Goal: Book appointment/travel/reservation

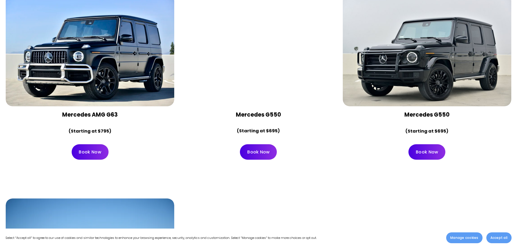
scroll to position [1791, 0]
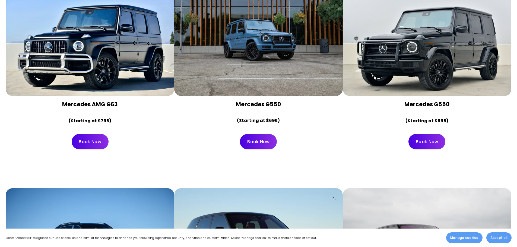
click at [420, 75] on div at bounding box center [427, 40] width 168 height 112
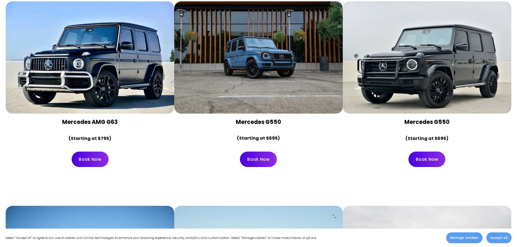
scroll to position [1763, 0]
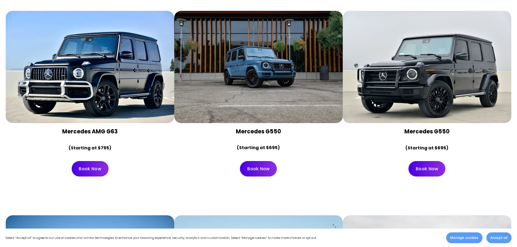
click at [397, 75] on div at bounding box center [427, 67] width 168 height 112
click at [429, 161] on link "Book Now" at bounding box center [426, 168] width 37 height 15
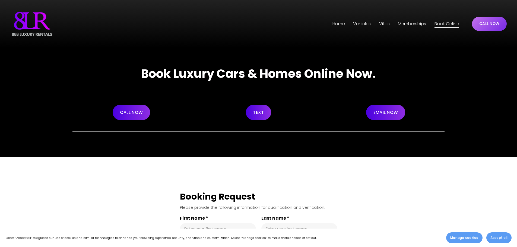
click at [0, 0] on span "Phoenix" at bounding box center [0, 0] width 0 height 0
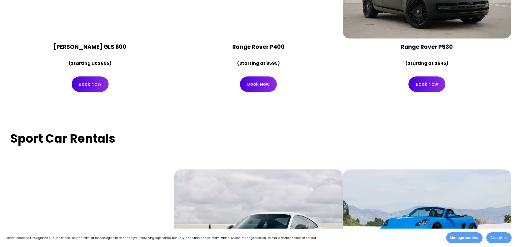
scroll to position [1944, 0]
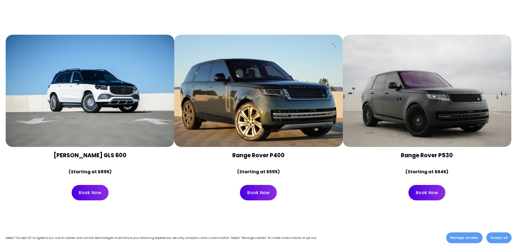
drag, startPoint x: 134, startPoint y: 141, endPoint x: 45, endPoint y: 142, distance: 89.3
click at [45, 152] on h4 "[PERSON_NAME] GLS 600" at bounding box center [89, 156] width 159 height 8
copy strong "[PERSON_NAME] GLS 600"
